Goal: Information Seeking & Learning: Learn about a topic

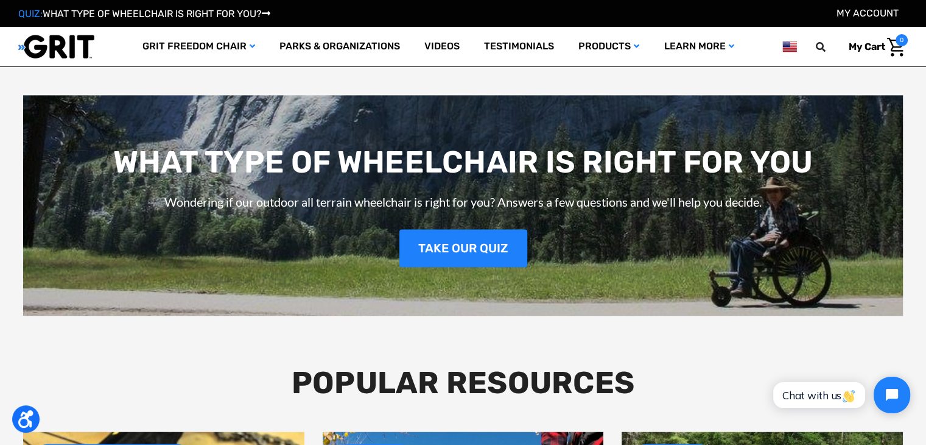
scroll to position [1705, 0]
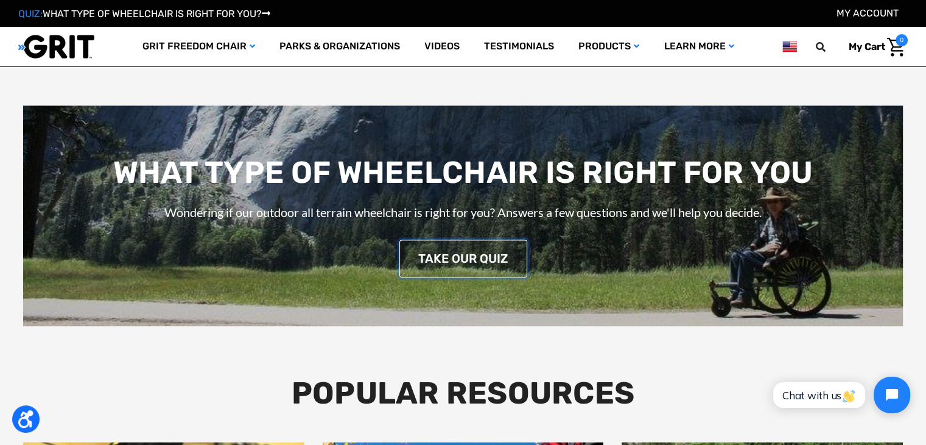
click at [463, 247] on link "TAKE OUR QUIZ" at bounding box center [464, 258] width 128 height 38
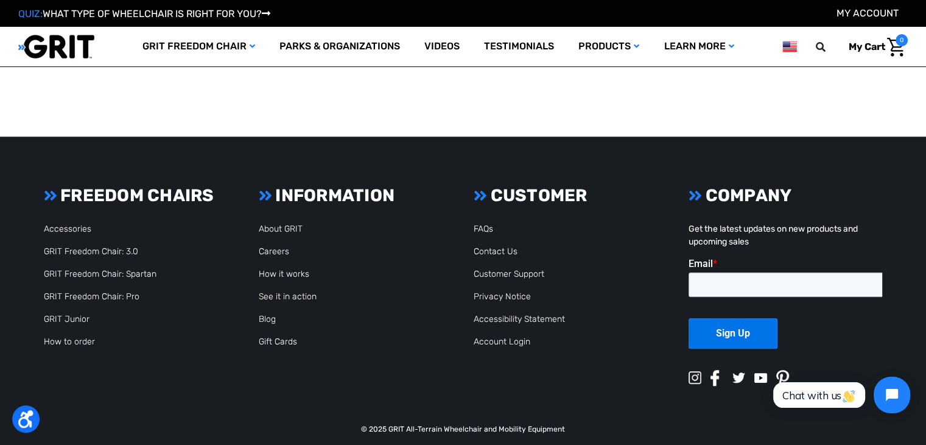
scroll to position [1021, 0]
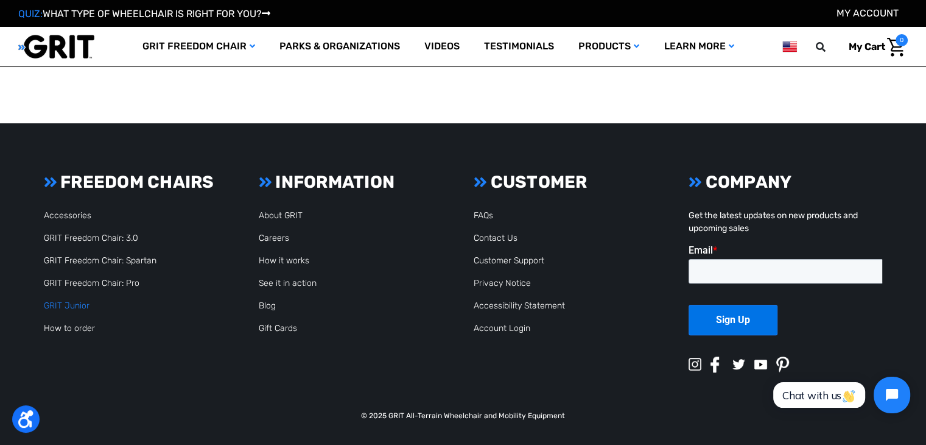
click at [78, 303] on link "GRIT Junior" at bounding box center [67, 305] width 46 height 10
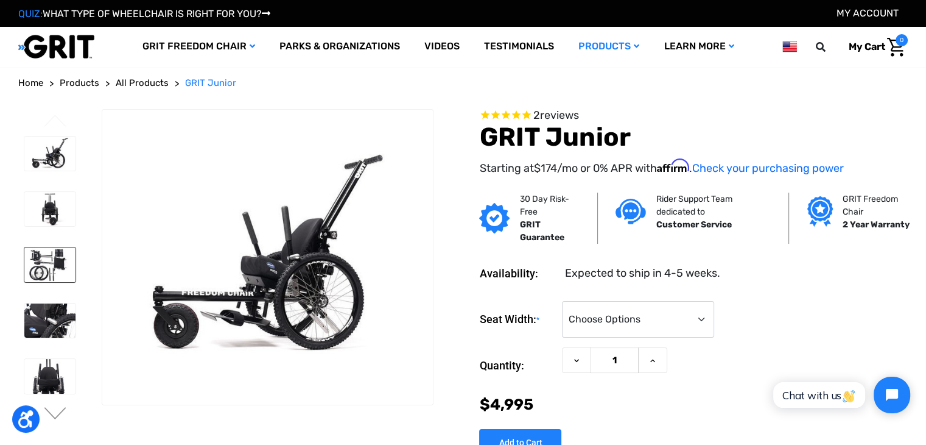
click at [48, 262] on img at bounding box center [49, 264] width 51 height 34
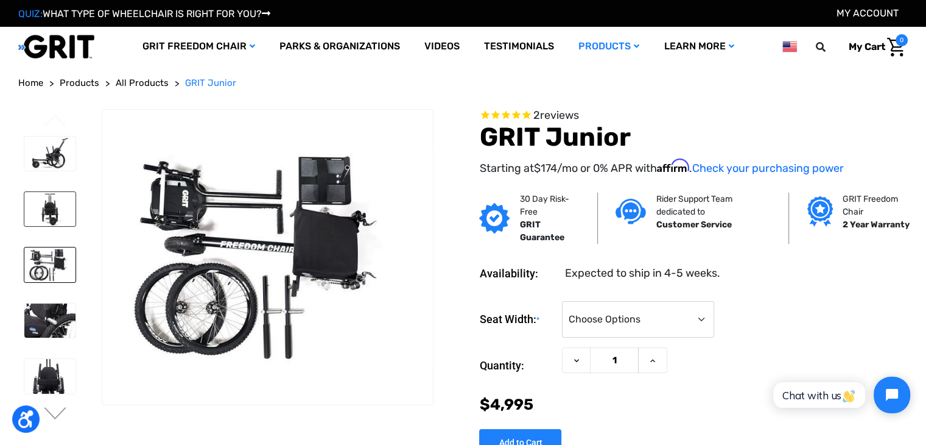
click at [51, 217] on img at bounding box center [49, 209] width 51 height 34
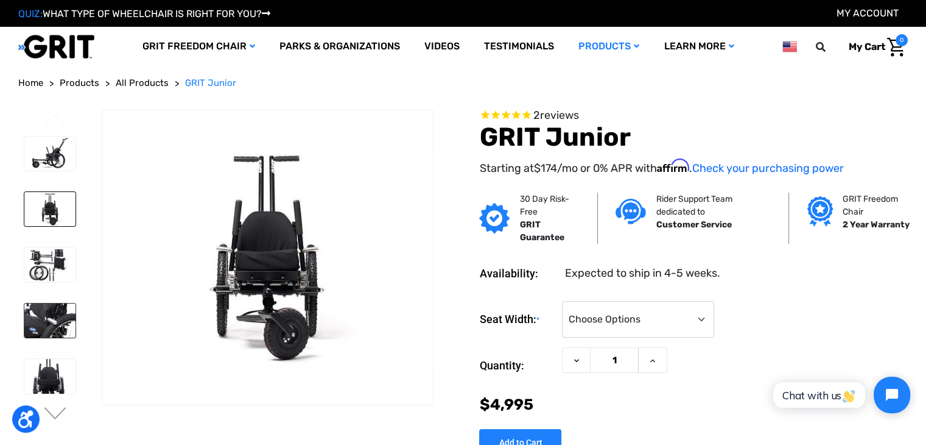
click at [63, 312] on img at bounding box center [49, 320] width 51 height 34
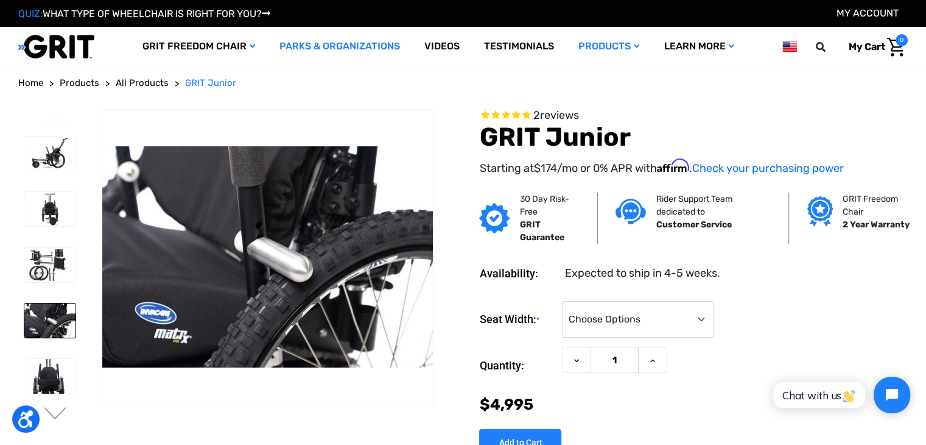
click at [344, 48] on link "Parks & Organizations" at bounding box center [339, 47] width 145 height 40
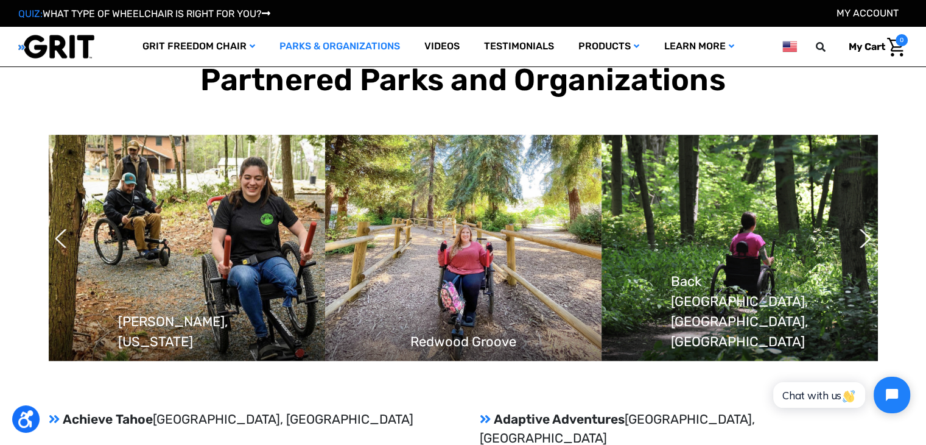
scroll to position [1035, 0]
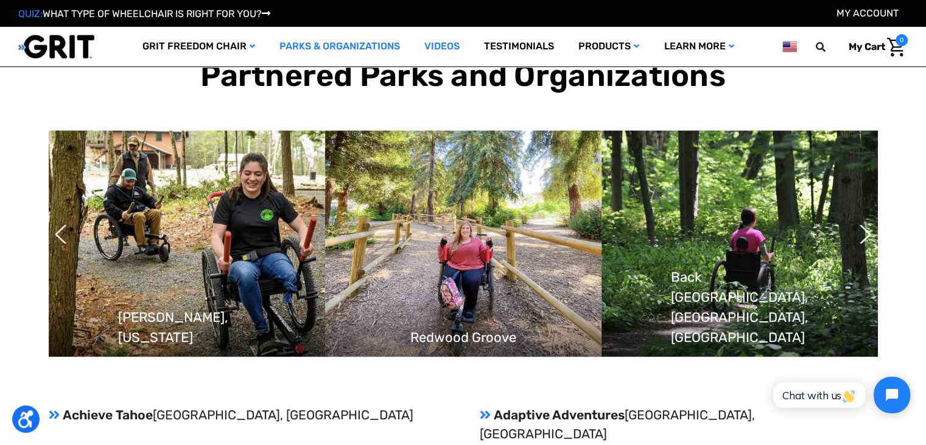
click at [418, 41] on link "Videos" at bounding box center [442, 47] width 60 height 40
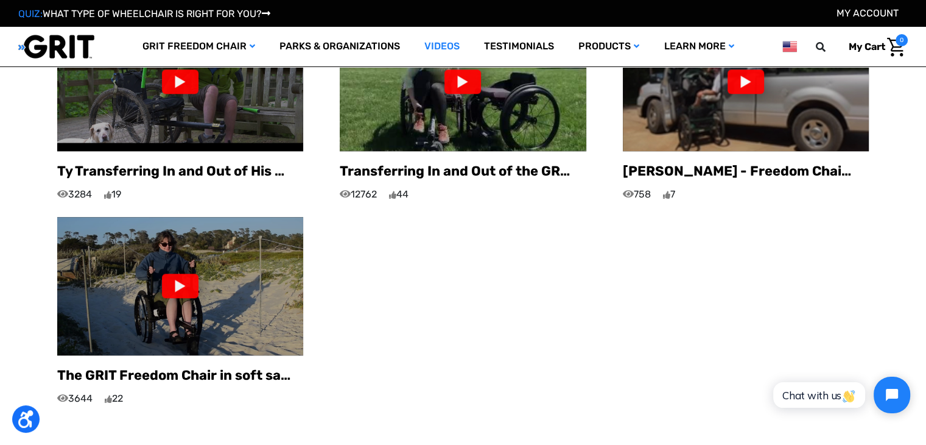
scroll to position [1035, 0]
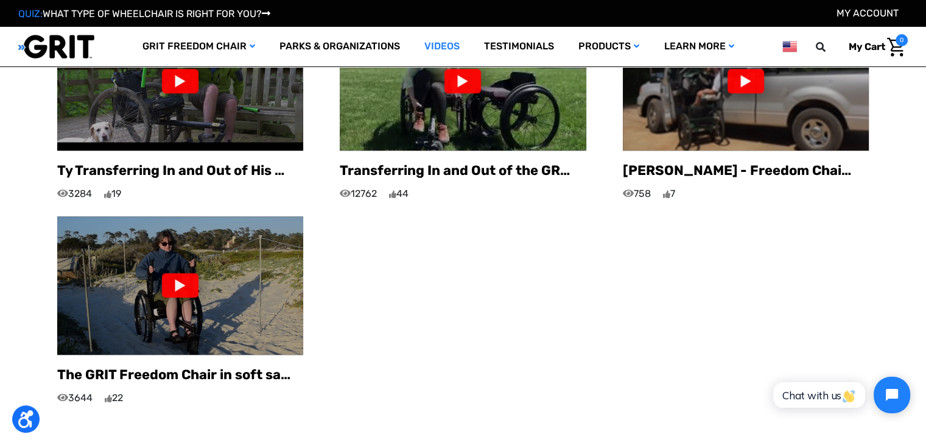
click at [198, 273] on div at bounding box center [180, 285] width 37 height 24
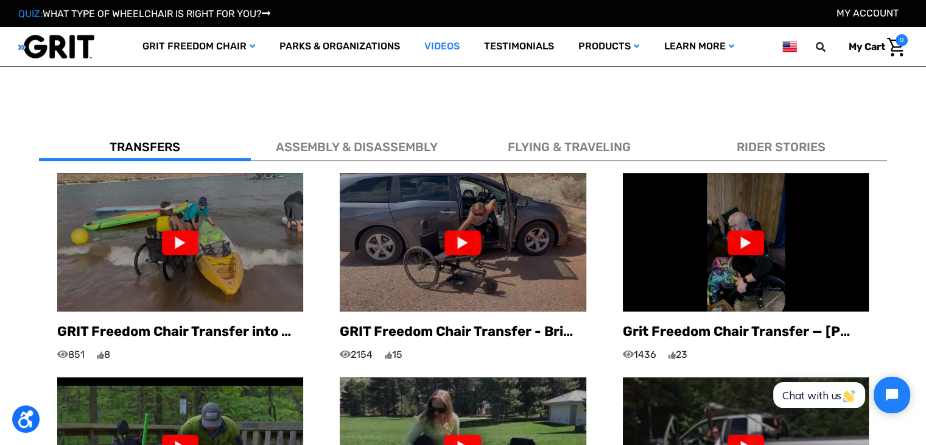
scroll to position [670, 0]
click at [639, 130] on div "FLYING & TRAVELING" at bounding box center [570, 144] width 212 height 33
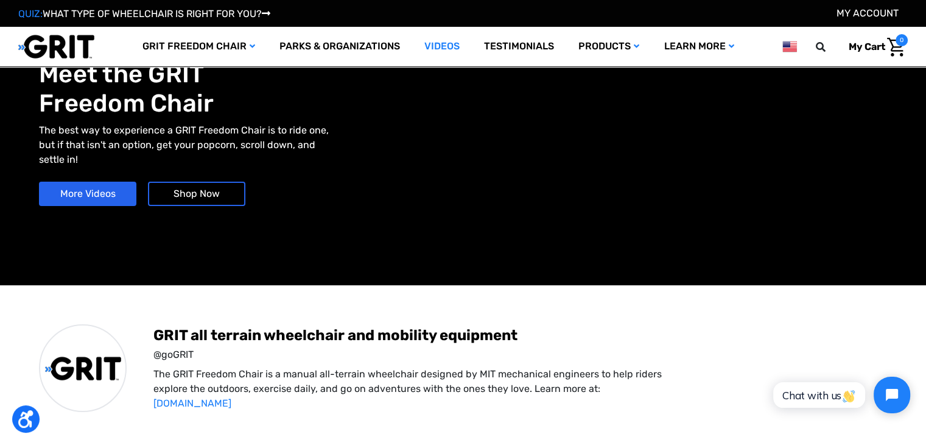
scroll to position [0, 0]
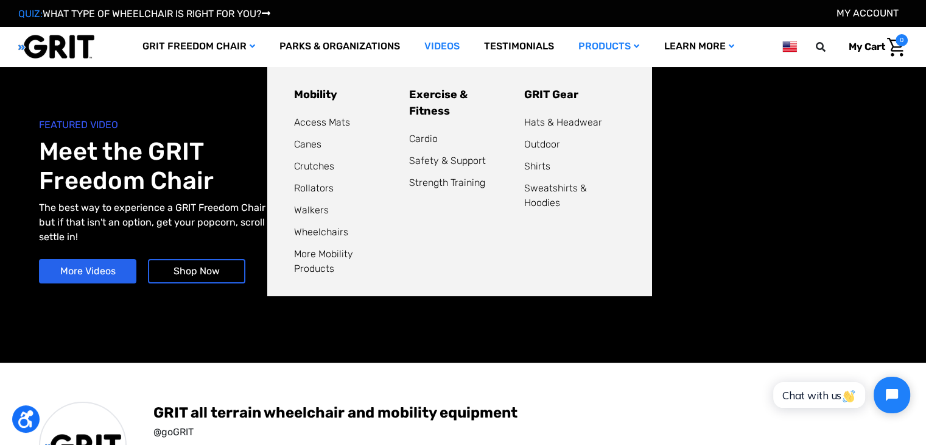
click at [636, 46] on icon at bounding box center [636, 46] width 5 height 9
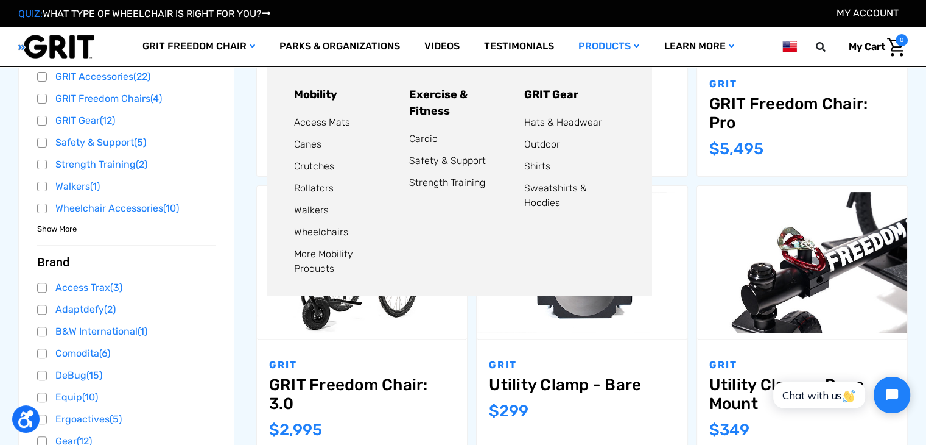
scroll to position [183, 0]
